Goal: Information Seeking & Learning: Understand process/instructions

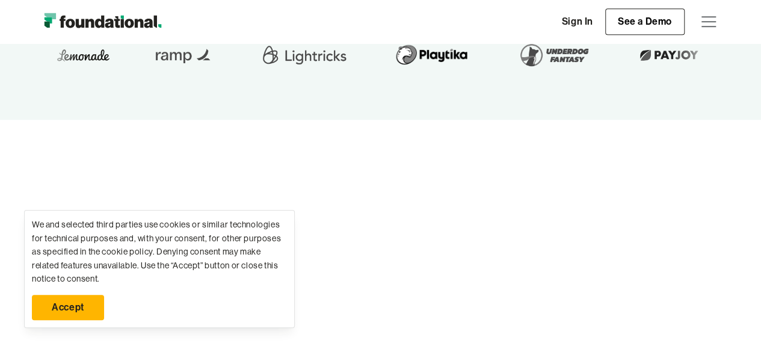
scroll to position [481, 0]
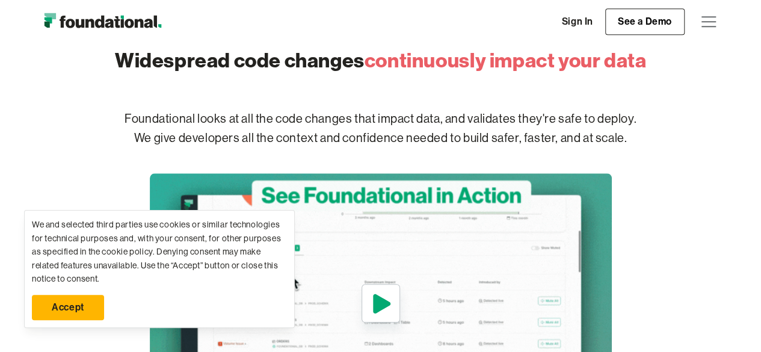
click at [79, 307] on link "Accept" at bounding box center [68, 307] width 72 height 25
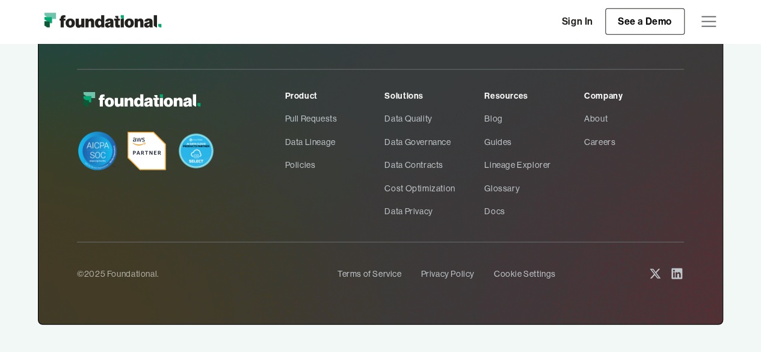
scroll to position [3886, 0]
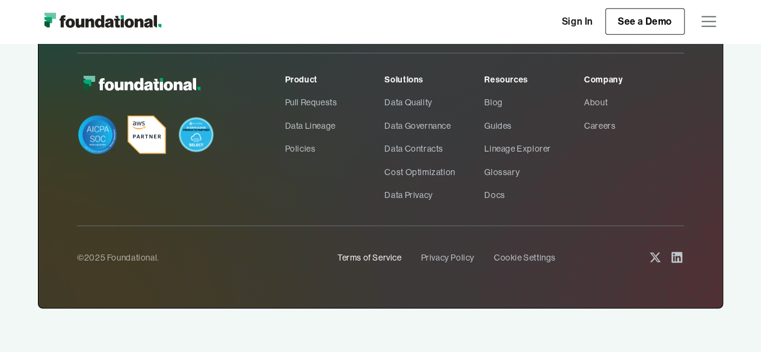
click at [369, 256] on link "Terms of Service" at bounding box center [369, 257] width 64 height 23
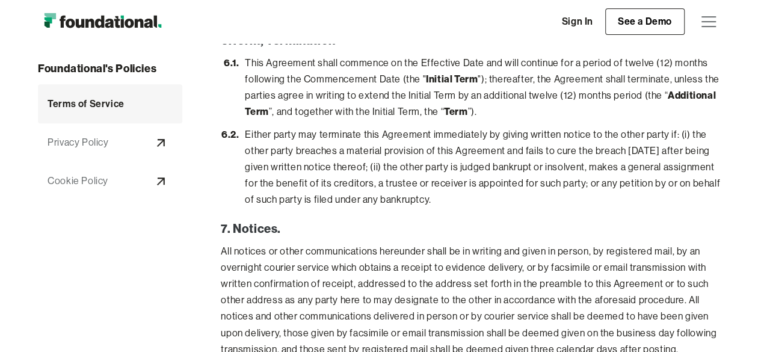
scroll to position [3008, 0]
